Goal: Transaction & Acquisition: Book appointment/travel/reservation

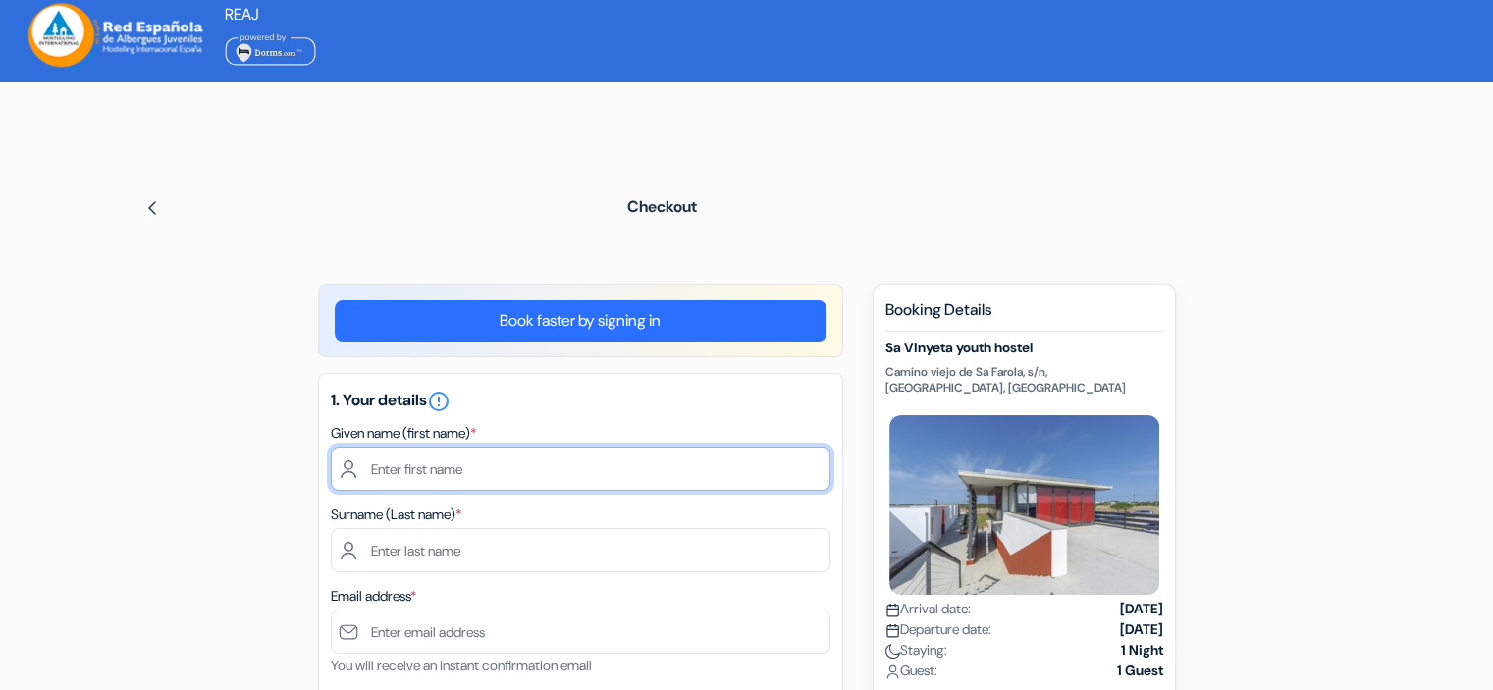
click at [458, 468] on input "text" at bounding box center [581, 469] width 500 height 44
type input "[PERSON_NAME]"
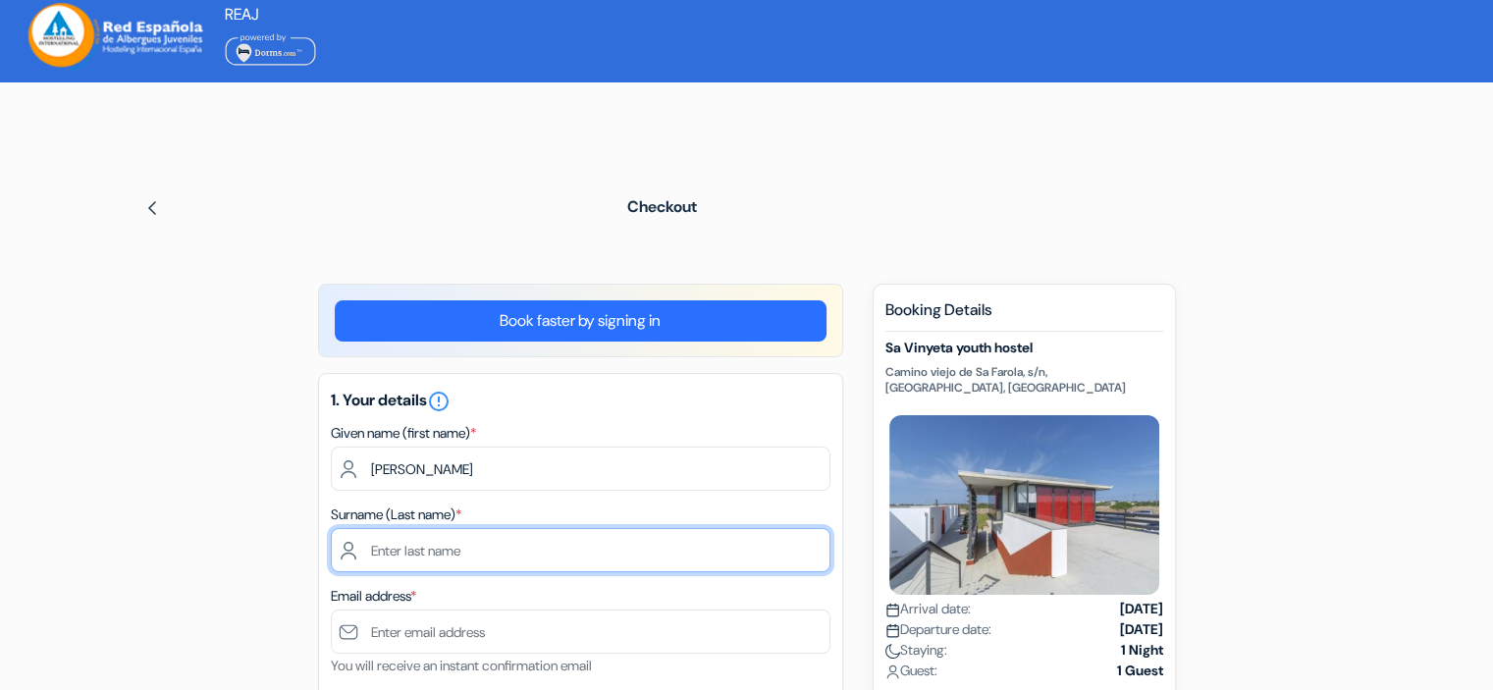
type input "[PERSON_NAME]"
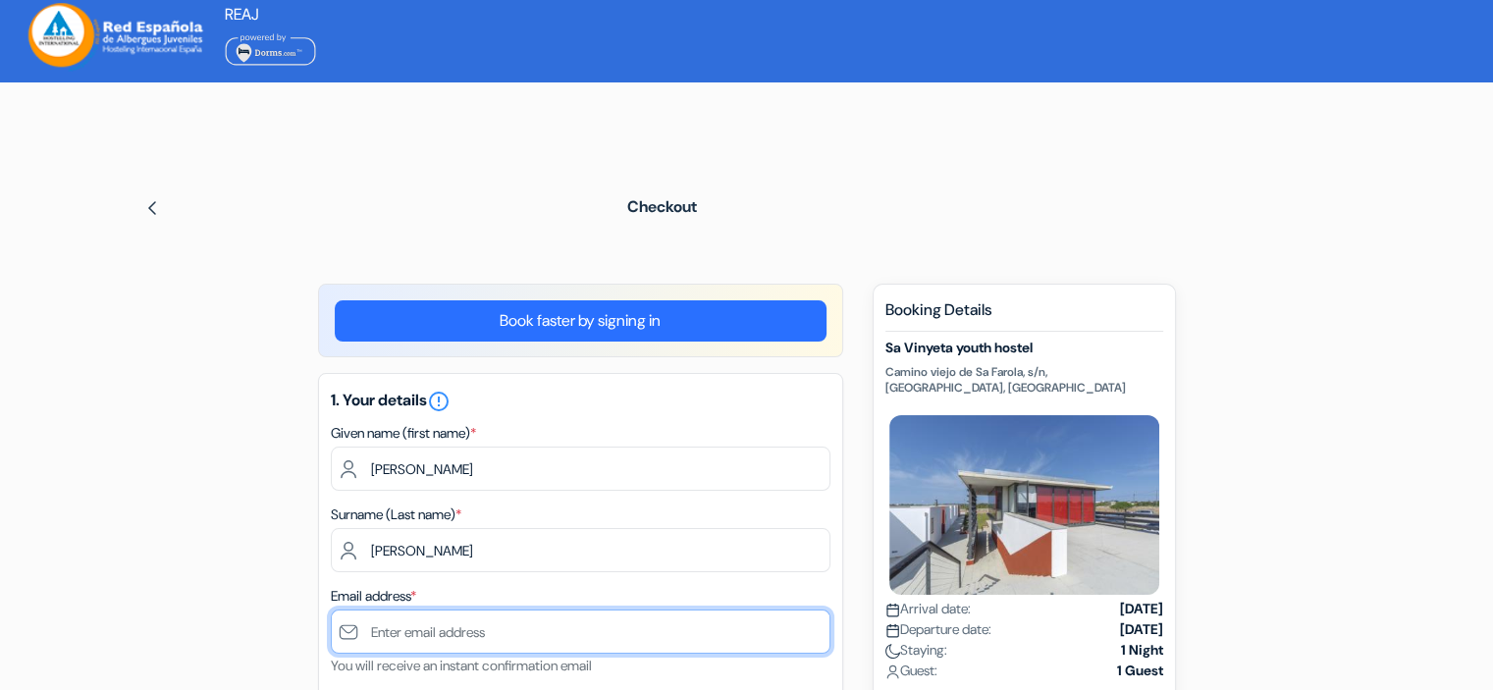
type input "[EMAIL_ADDRESS][DOMAIN_NAME]"
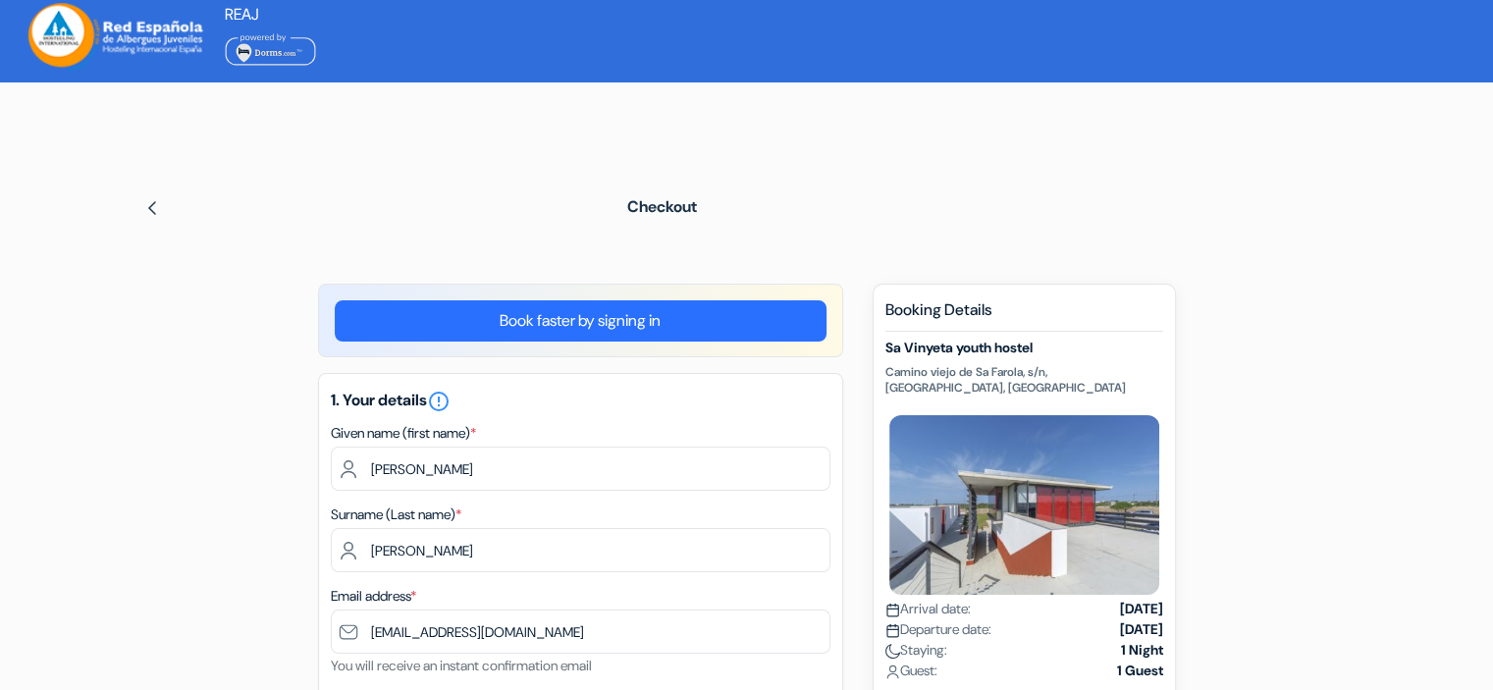
select select "62"
type input "[PHONE_NUMBER]"
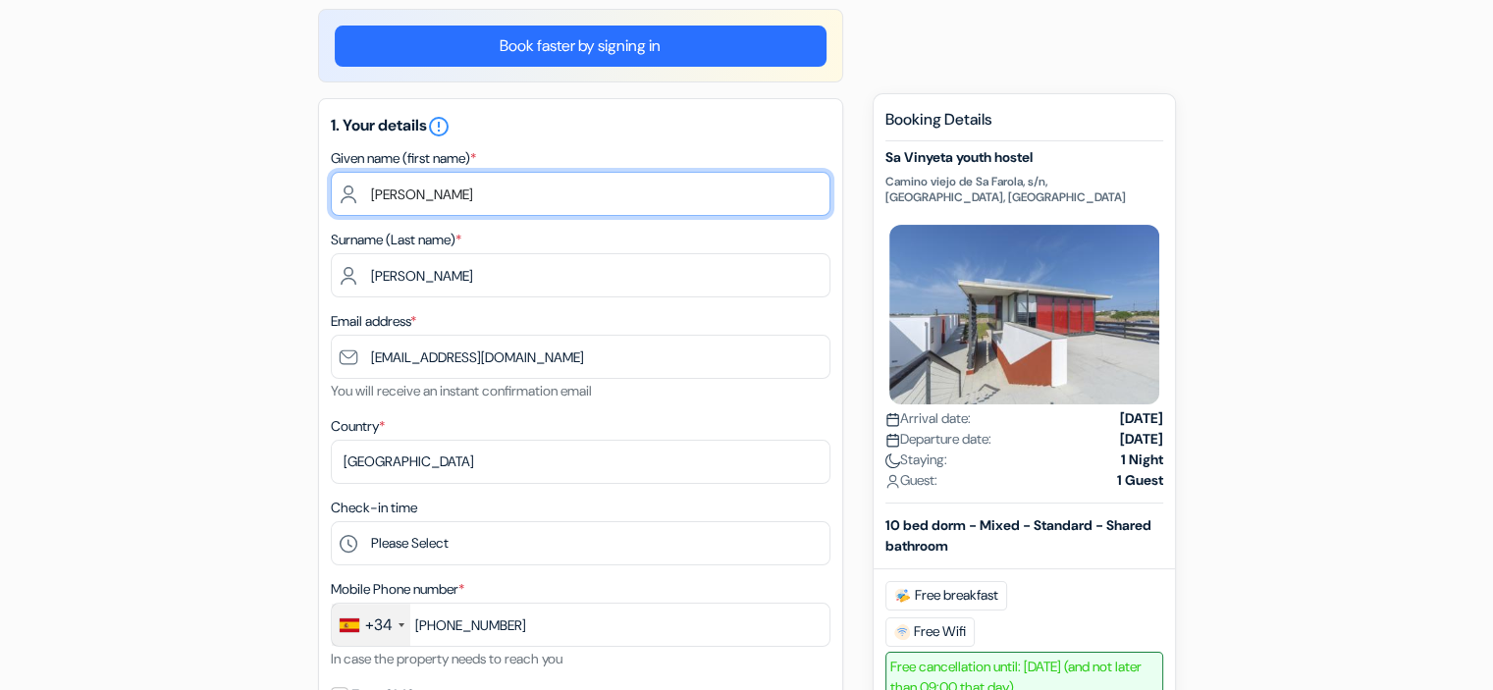
scroll to position [393, 0]
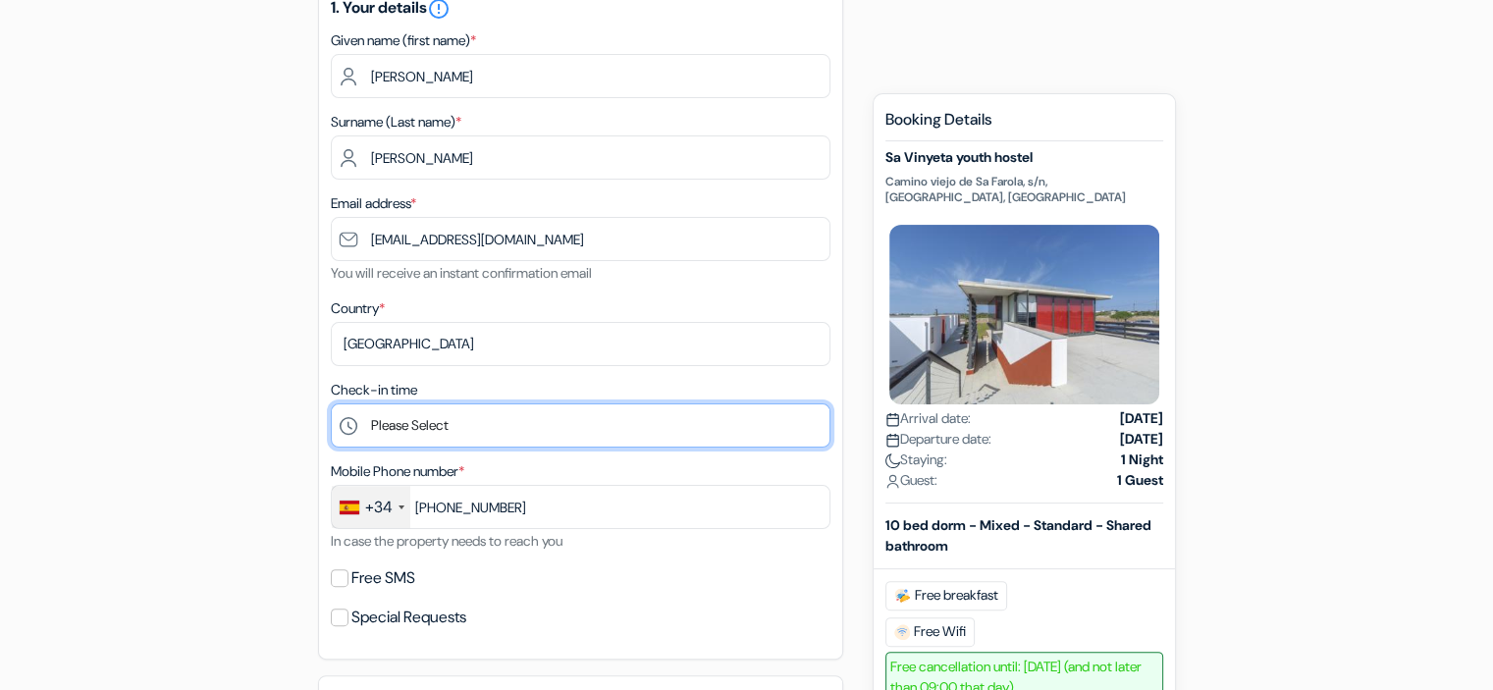
click at [528, 428] on select "Please Select 1:00 2:00 3:00 4:00 5:00 6:00 7:00 8:00 9:00 10:00 11:00 12:00 13…" at bounding box center [581, 426] width 500 height 44
select select "19"
click at [331, 405] on select "Please Select 1:00 2:00 3:00 4:00 5:00 6:00 7:00 8:00 9:00 10:00 11:00 12:00 13…" at bounding box center [581, 426] width 500 height 44
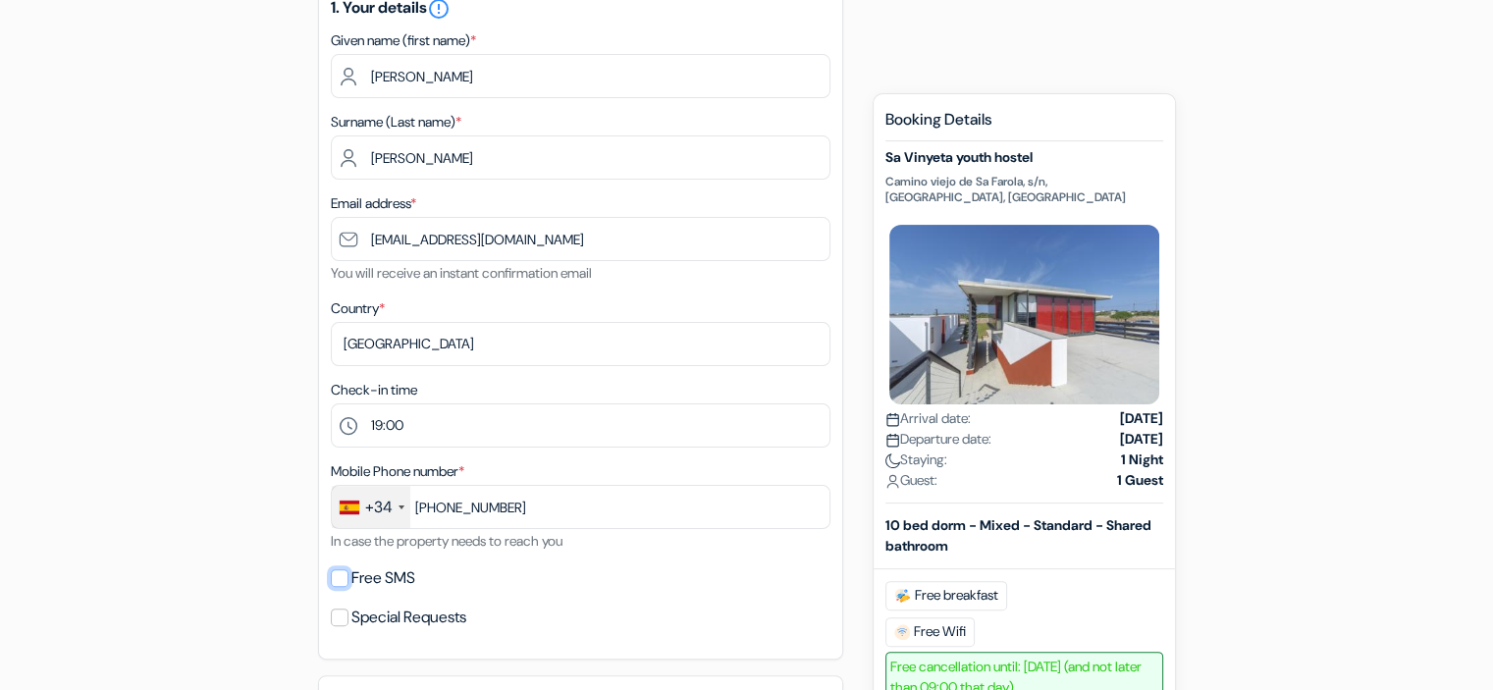
click at [342, 580] on input "Free SMS" at bounding box center [340, 579] width 18 height 18
checkbox input "true"
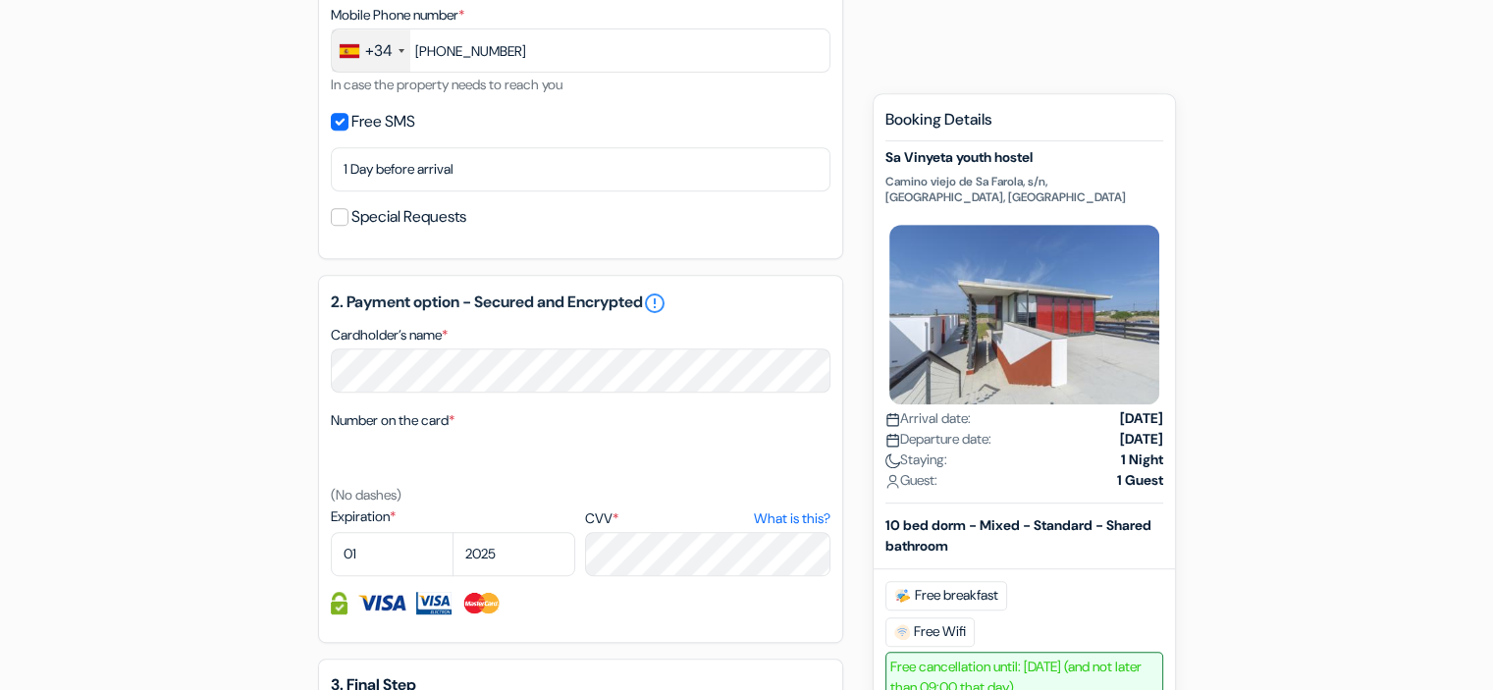
scroll to position [884, 0]
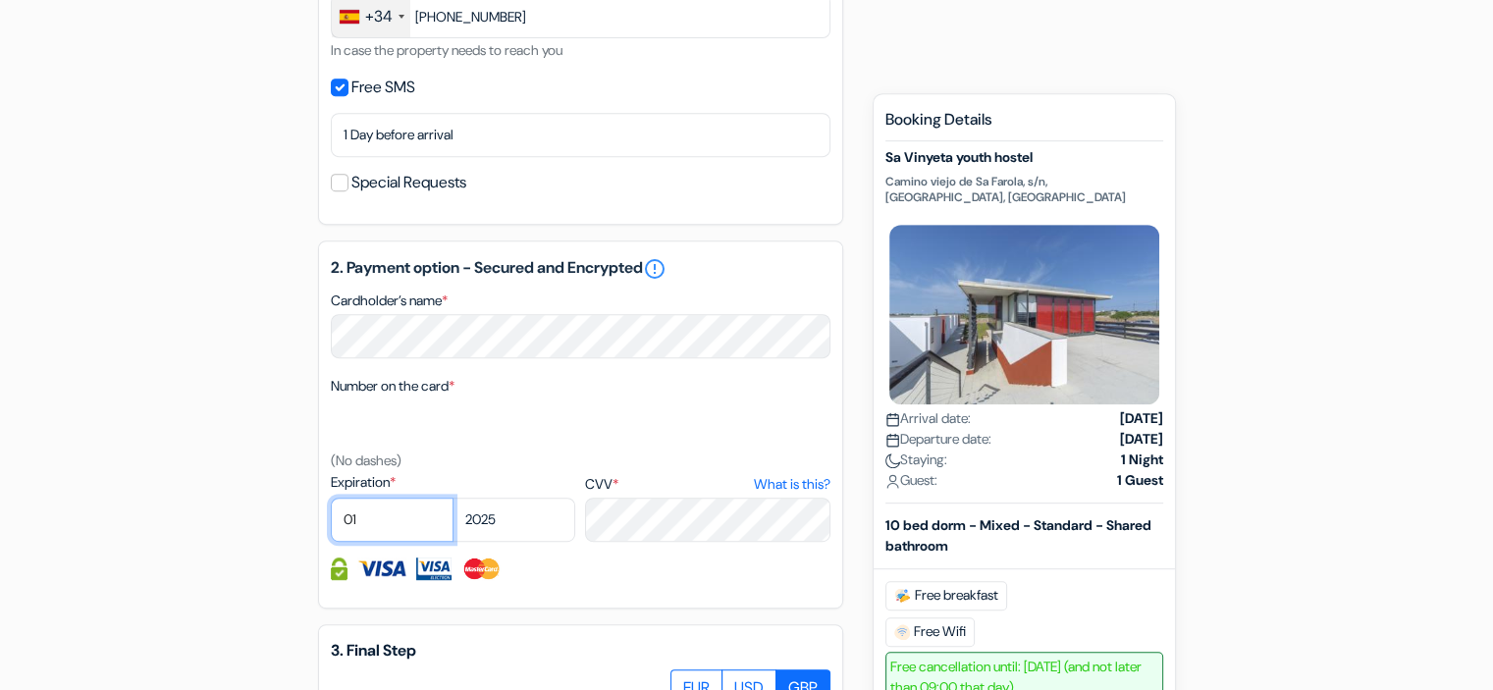
click at [398, 523] on select "01 02 03 04 05 06 07 08 09 10 11 12" at bounding box center [392, 520] width 123 height 44
select select "10"
click at [331, 501] on select "01 02 03 04 05 06 07 08 09 10 11 12" at bounding box center [392, 520] width 123 height 44
click at [527, 519] on select "2025 2026 2027 2028 2029 2030 2031 2032 2033 2034 2035 2036 2037 2038 2039 2040…" at bounding box center [514, 520] width 123 height 44
select select "2026"
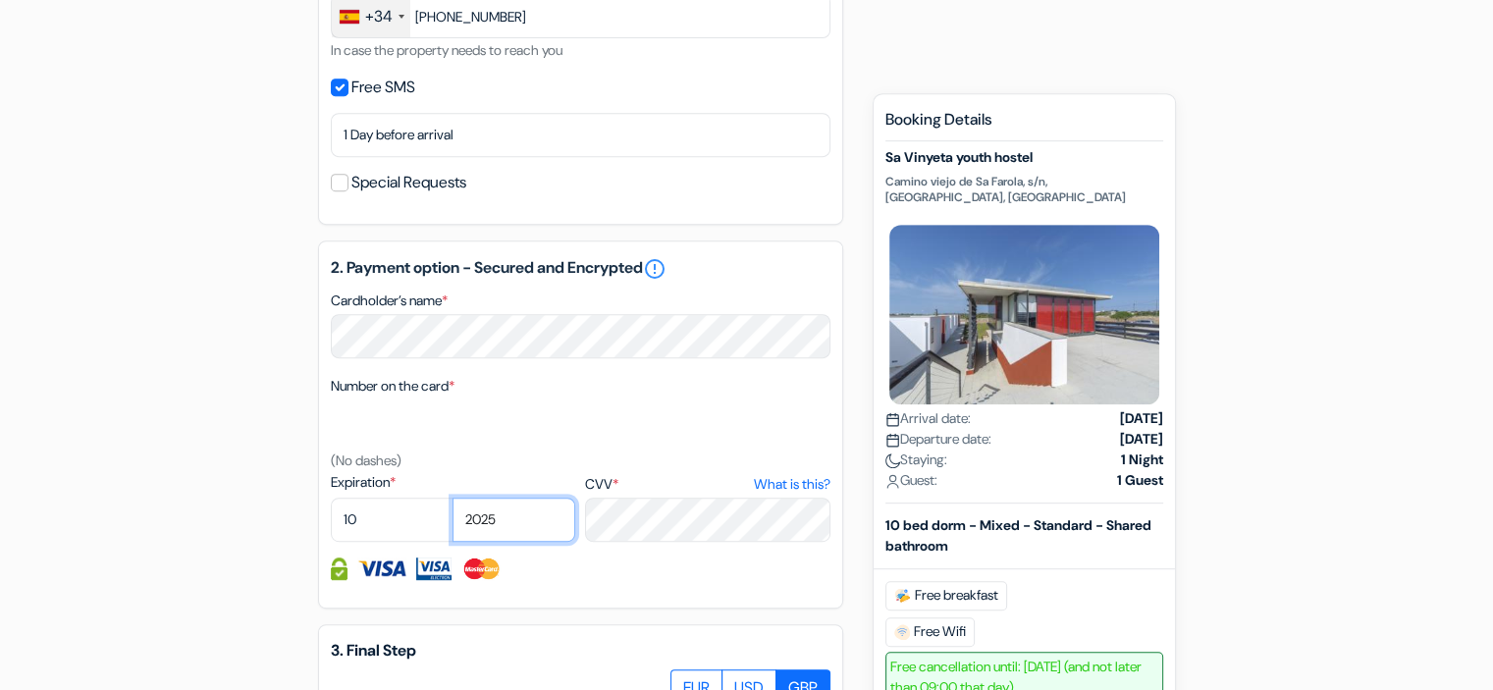
click at [453, 501] on select "2025 2026 2027 2028 2029 2030 2031 2032 2033 2034 2035 2036 2037 2038 2039 2040…" at bounding box center [514, 520] width 123 height 44
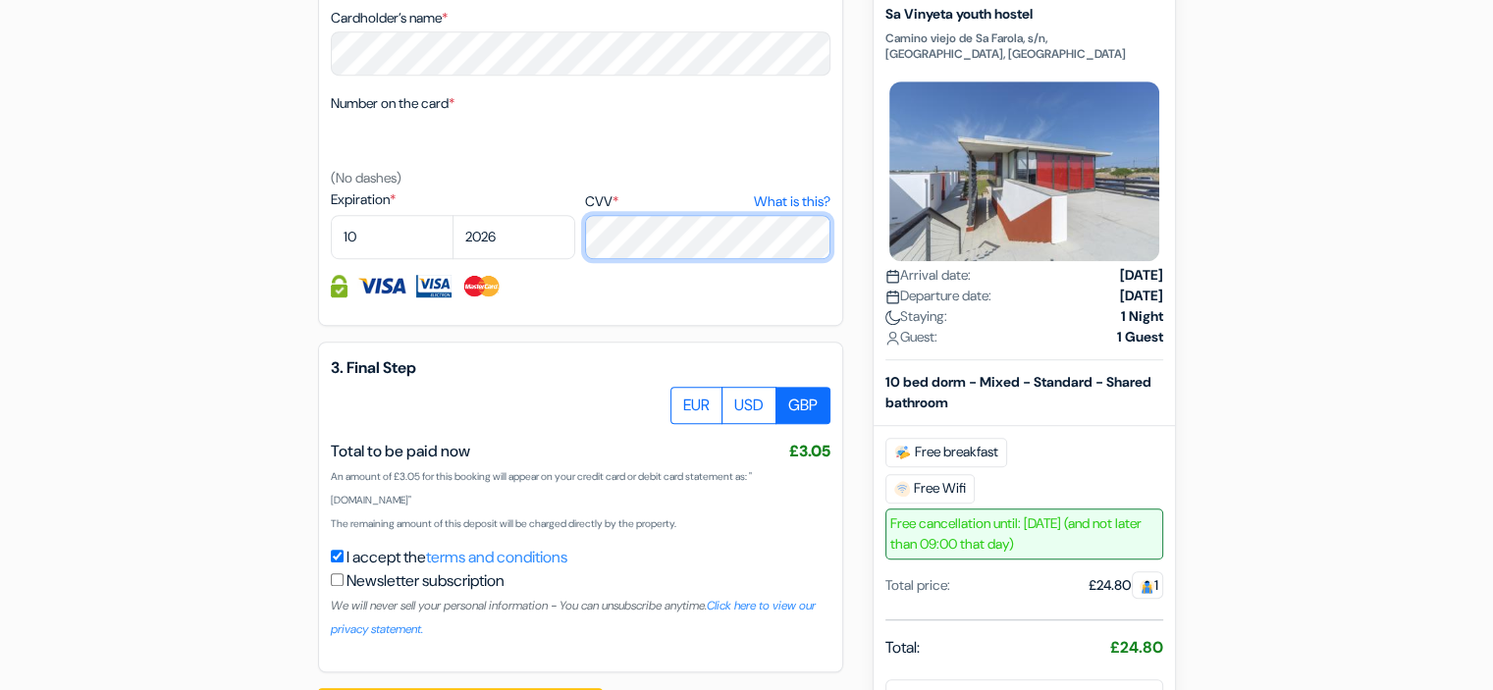
scroll to position [1178, 0]
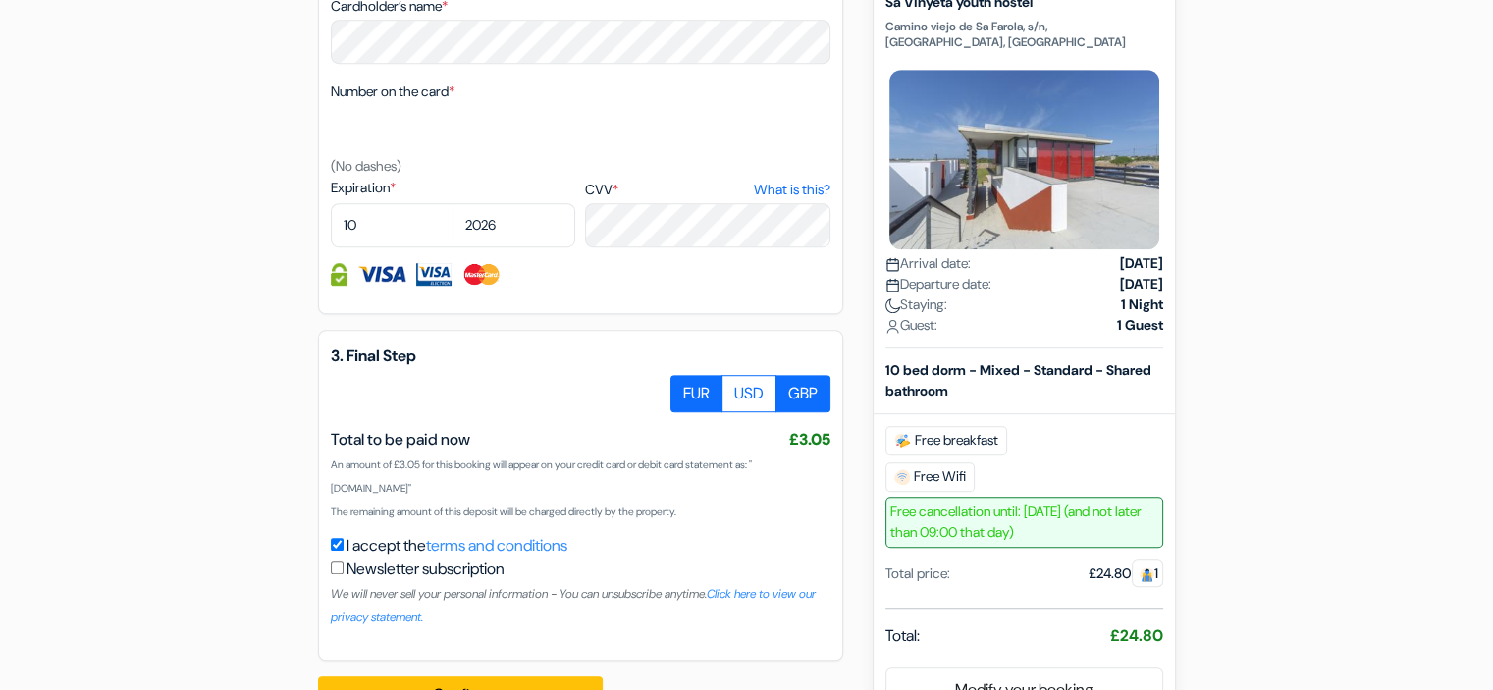
click at [687, 396] on label "EUR" at bounding box center [697, 393] width 52 height 37
click at [684, 388] on input "EUR" at bounding box center [678, 381] width 13 height 13
radio input "true"
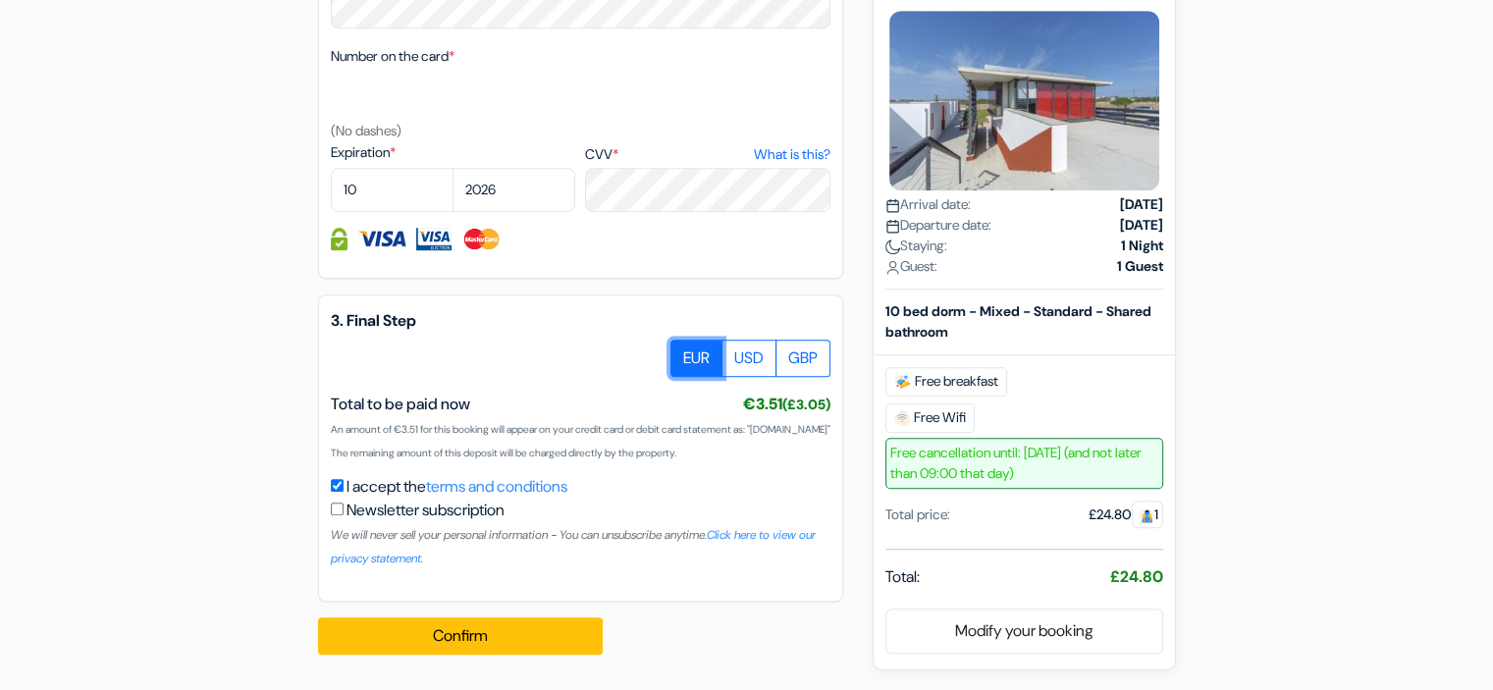
scroll to position [1238, 0]
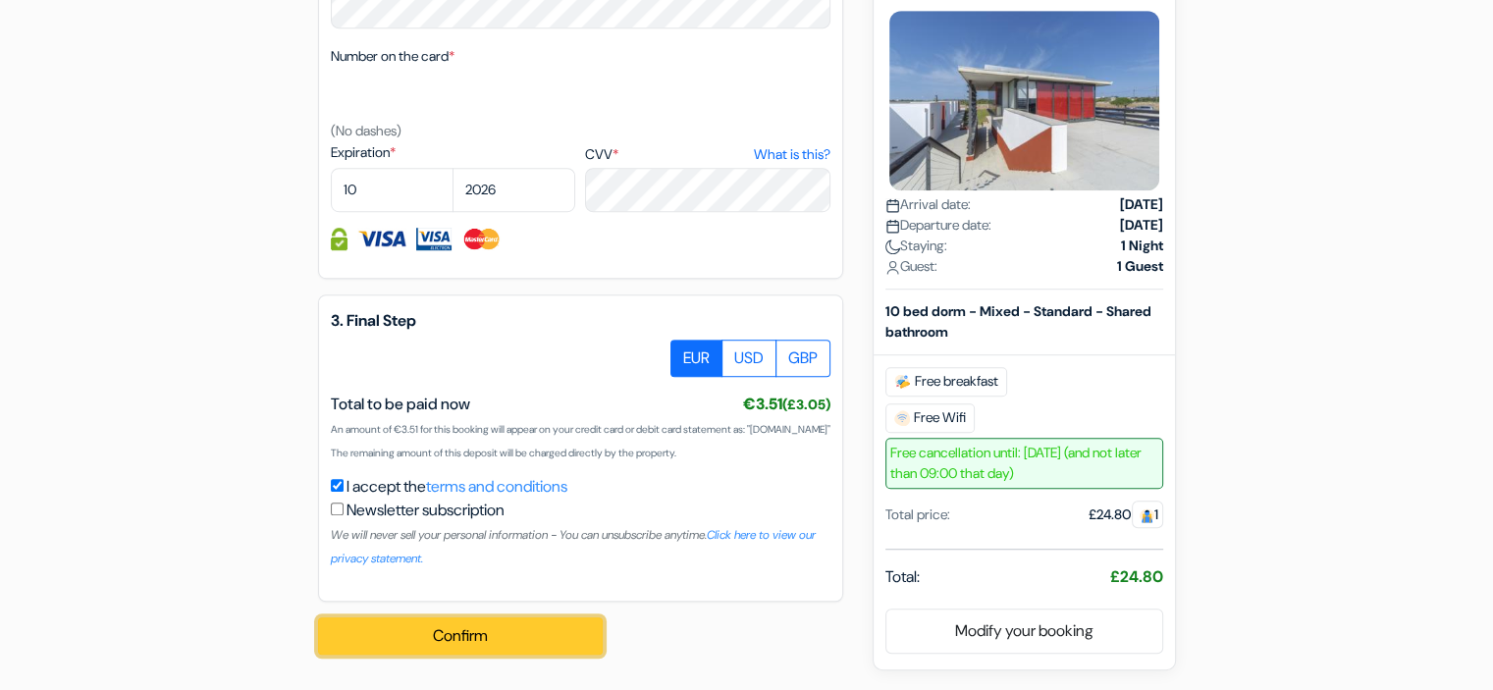
click at [466, 638] on button "Confirm" at bounding box center [460, 636] width 285 height 37
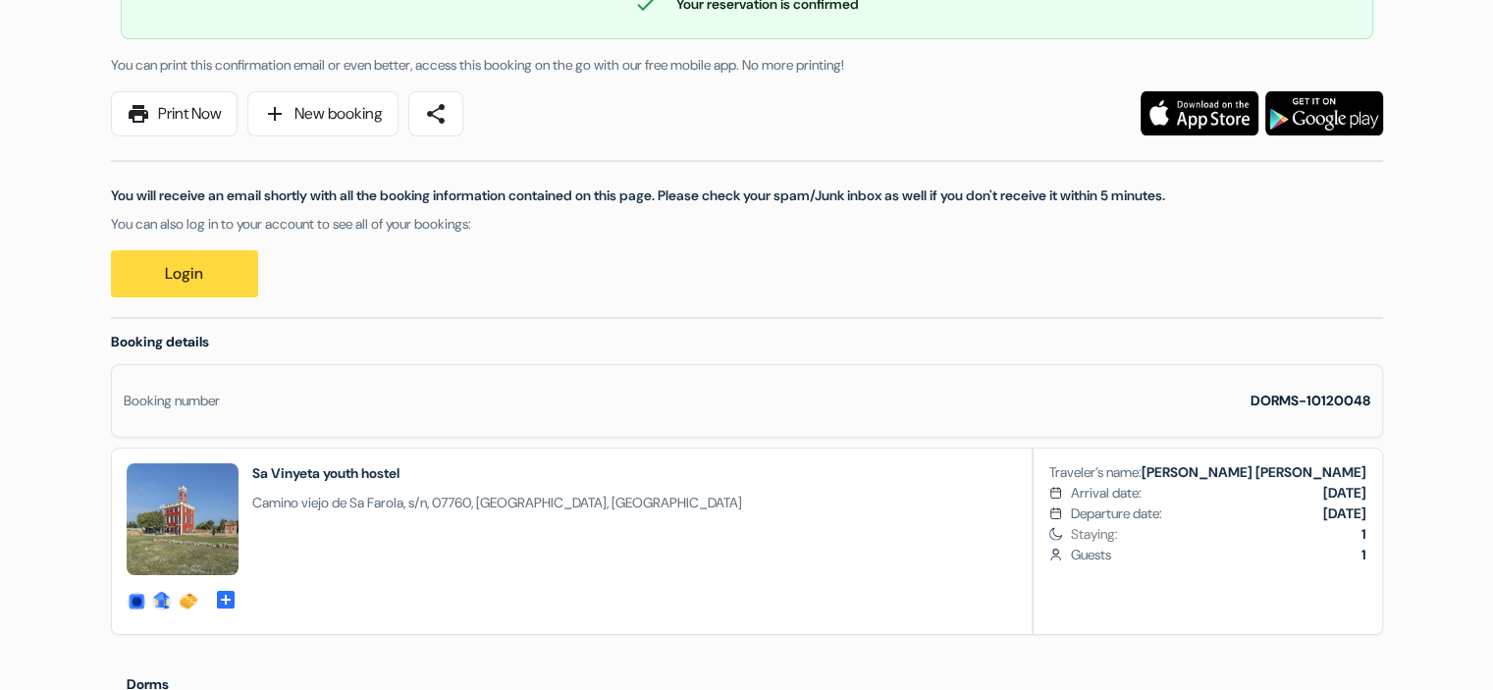
scroll to position [295, 0]
